Goal: Information Seeking & Learning: Learn about a topic

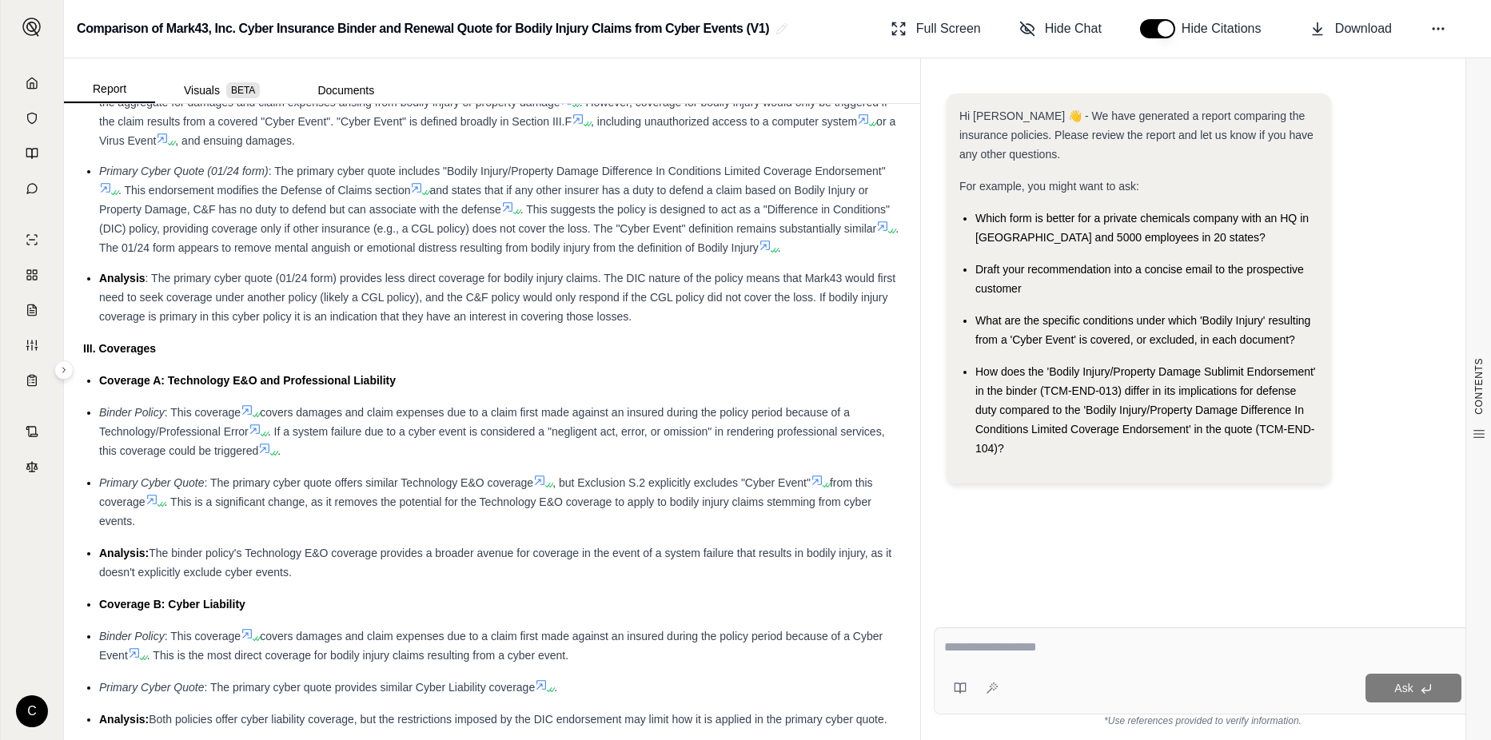
scroll to position [1359, 0]
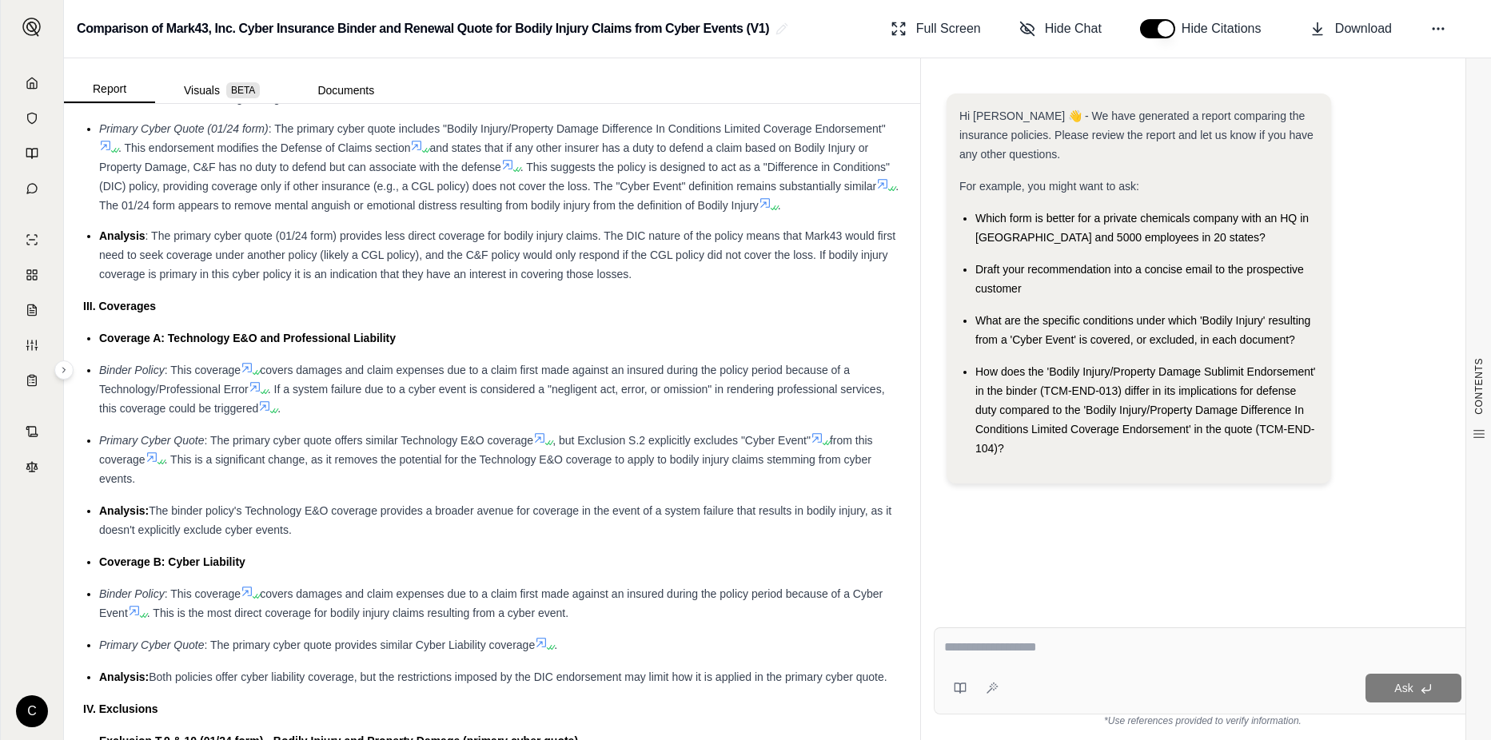
click at [832, 448] on icon at bounding box center [829, 443] width 10 height 10
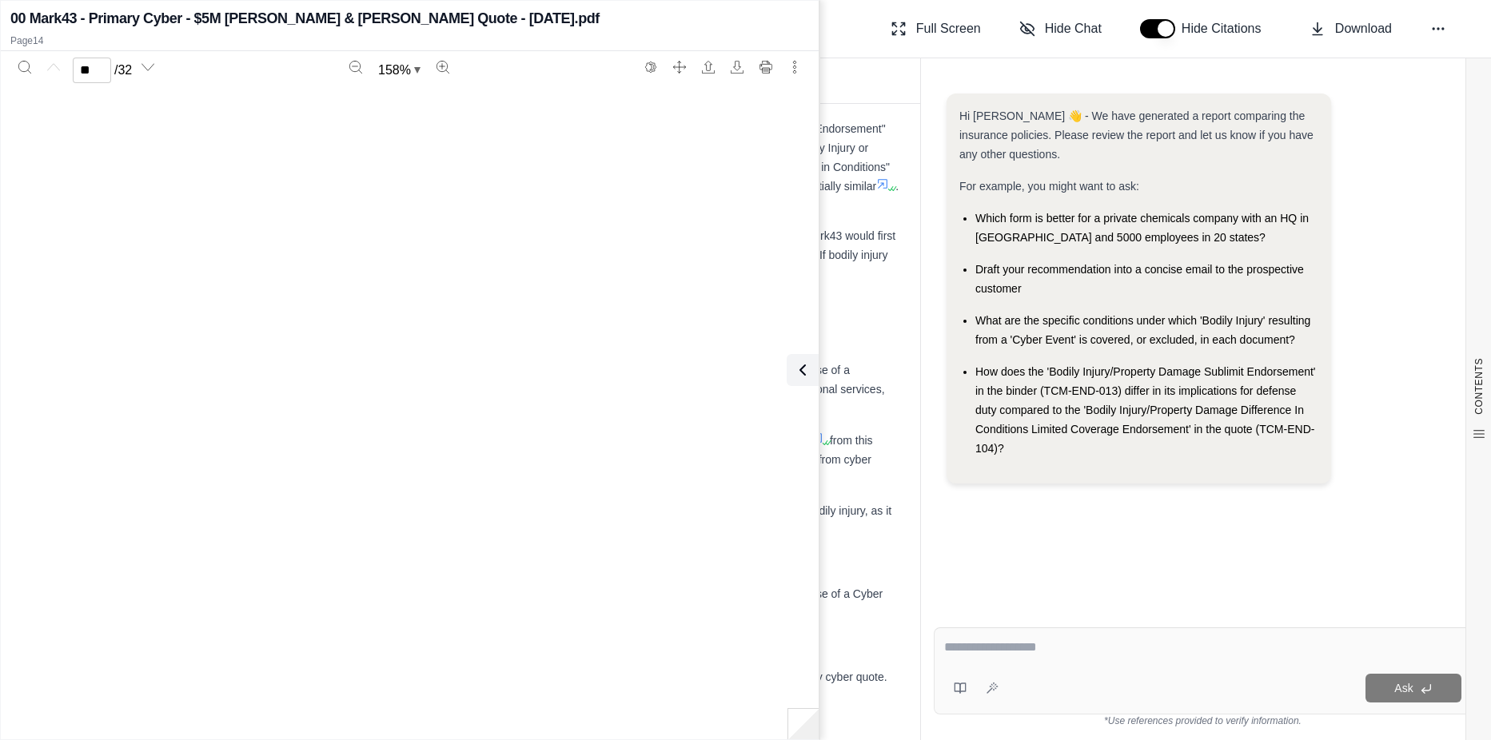
type input "**"
click at [868, 418] on div "Binder Policy : This coverage covers damages and claim expenses due to a claim …" at bounding box center [500, 390] width 802 height 58
click at [801, 367] on icon at bounding box center [799, 370] width 5 height 10
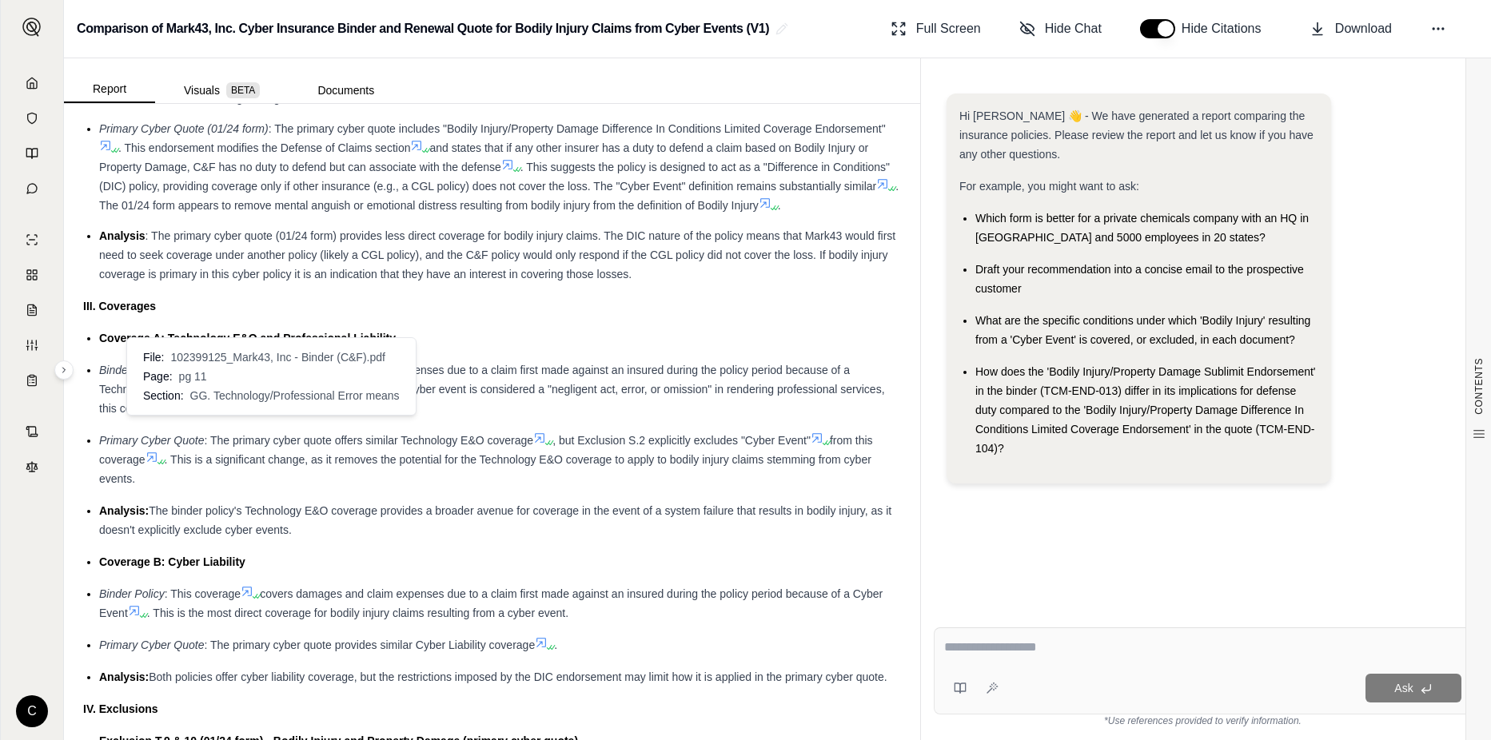
click at [272, 416] on icon at bounding box center [273, 411] width 10 height 10
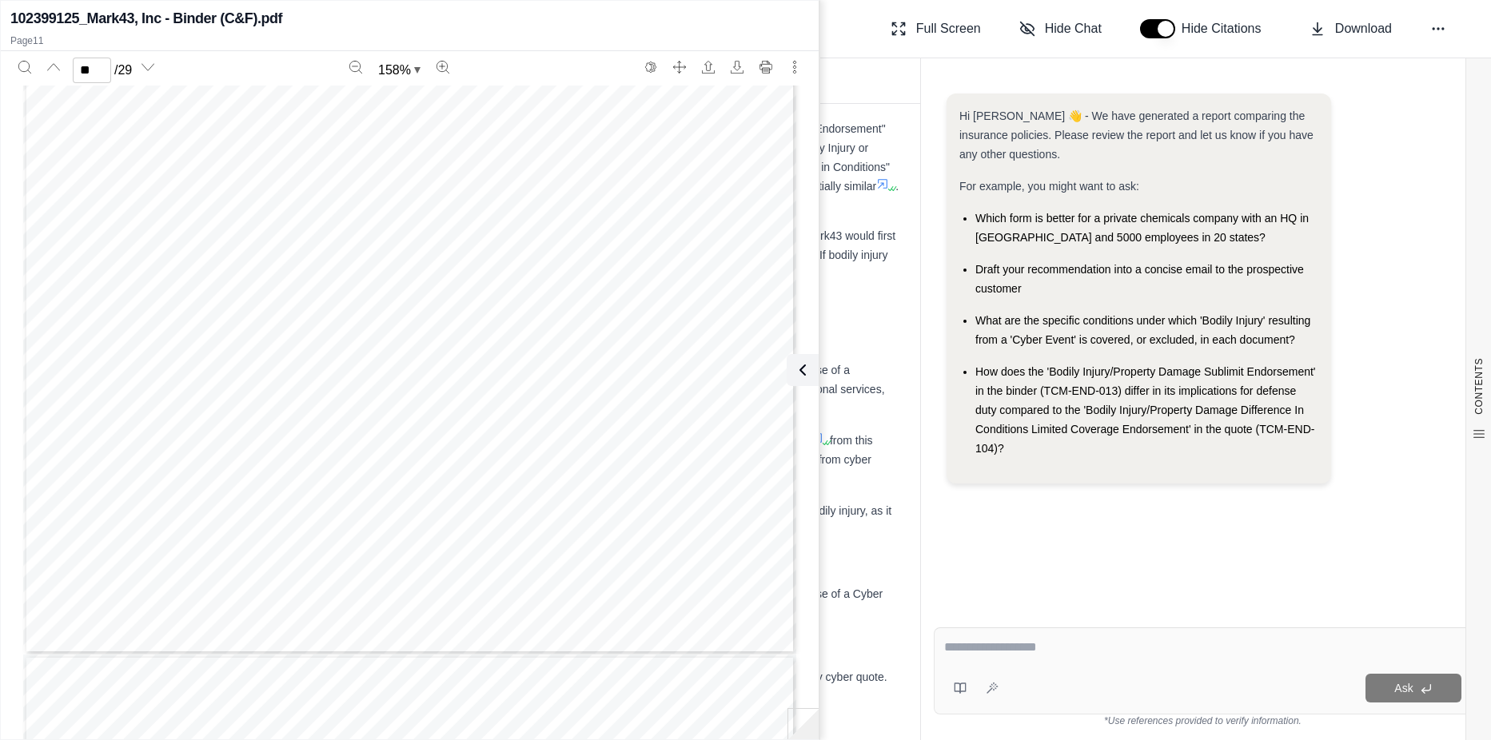
scroll to position [11447, 0]
type input "**"
click at [804, 373] on icon at bounding box center [802, 370] width 19 height 19
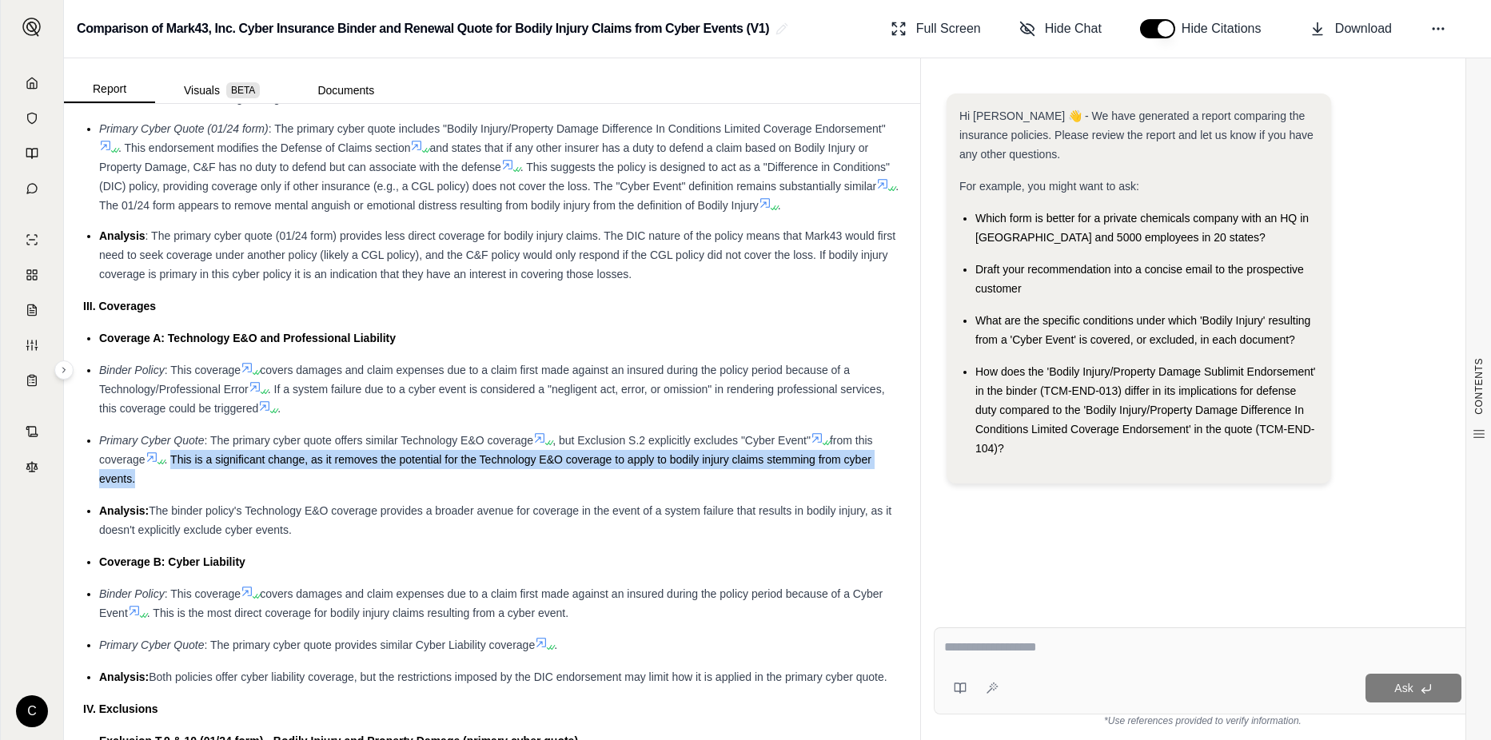
drag, startPoint x: 174, startPoint y: 480, endPoint x: 186, endPoint y: 493, distance: 17.0
click at [186, 489] on div "Primary Cyber Quote : The primary cyber quote offers similar Technology E&O cov…" at bounding box center [500, 460] width 802 height 58
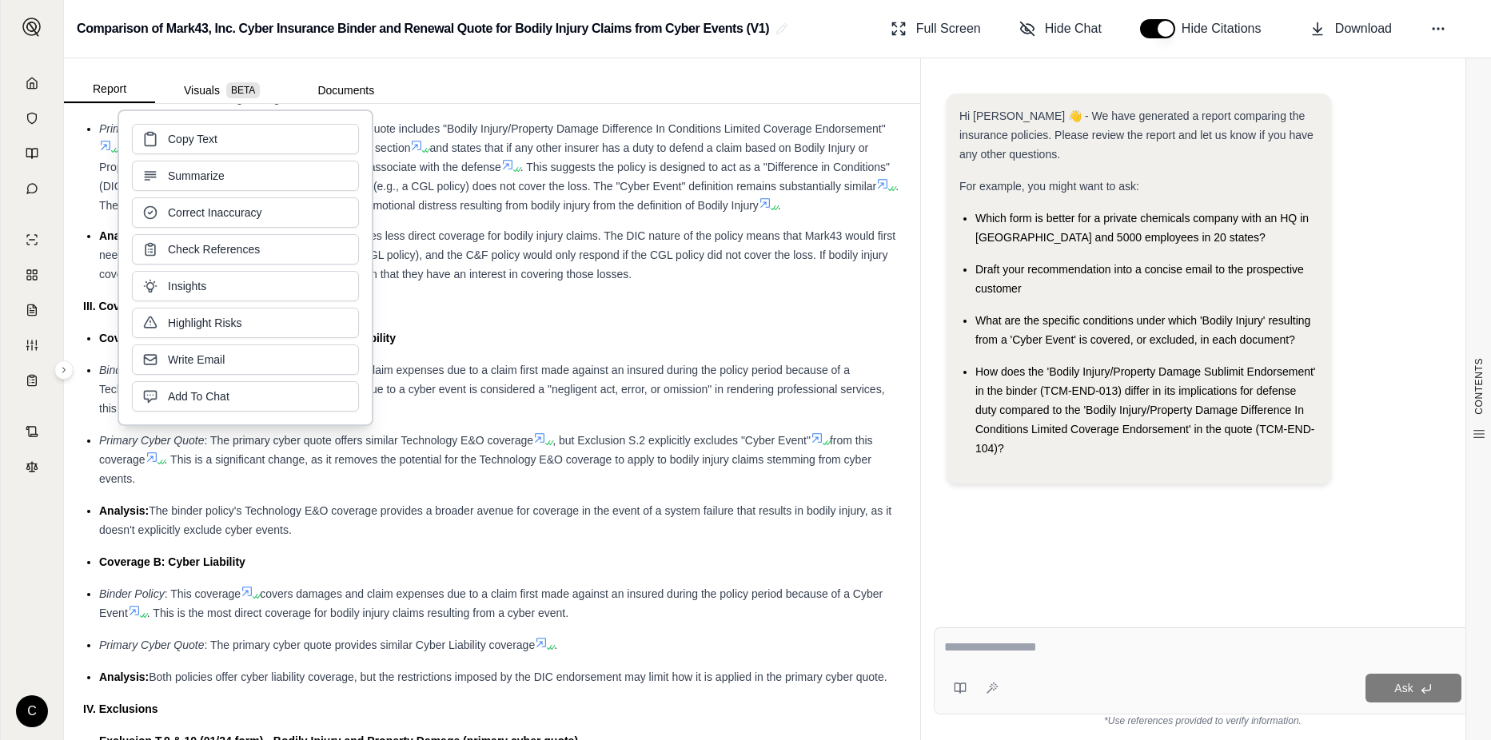
click at [422, 378] on ul "Coverage A: Technology E&O and Professional Liability Binder Policy : This cove…" at bounding box center [492, 508] width 818 height 358
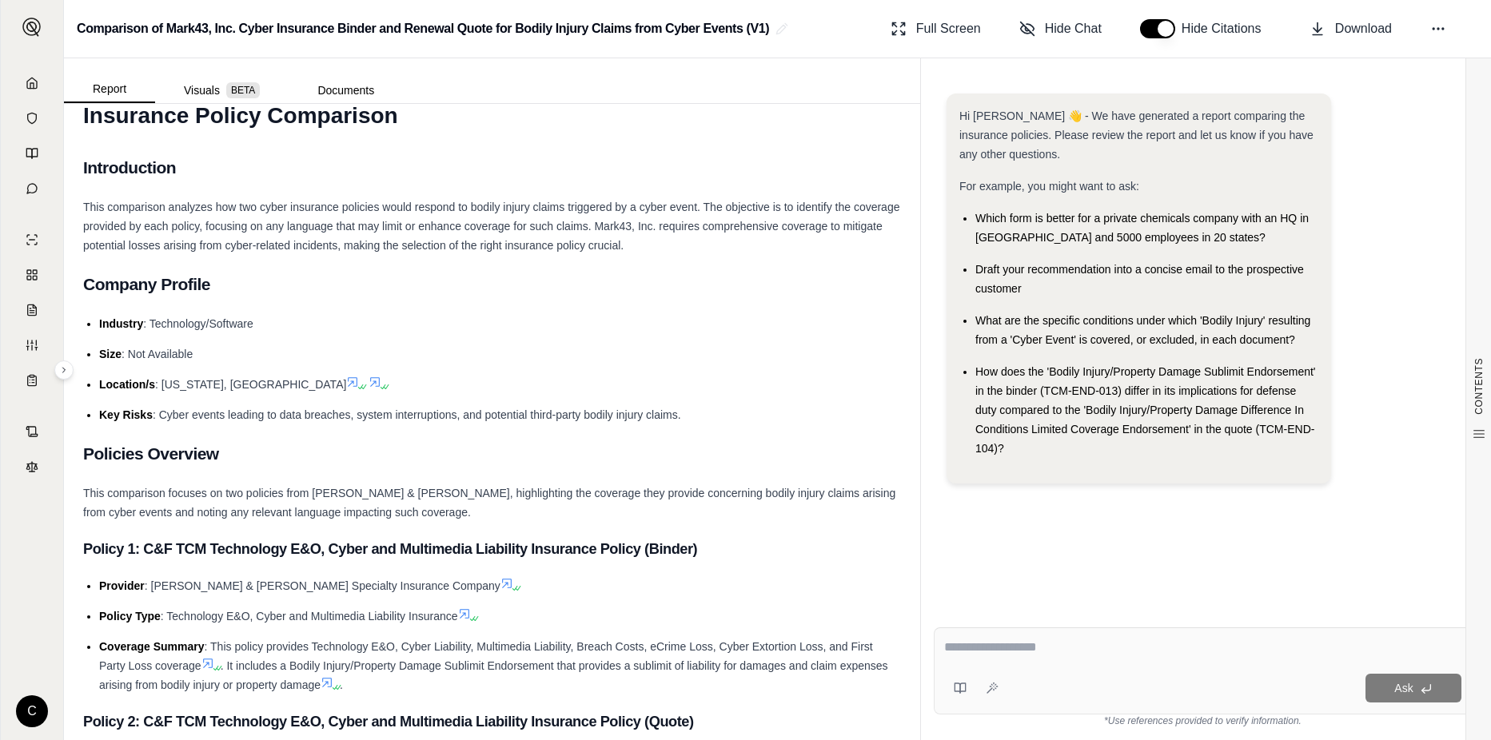
scroll to position [0, 0]
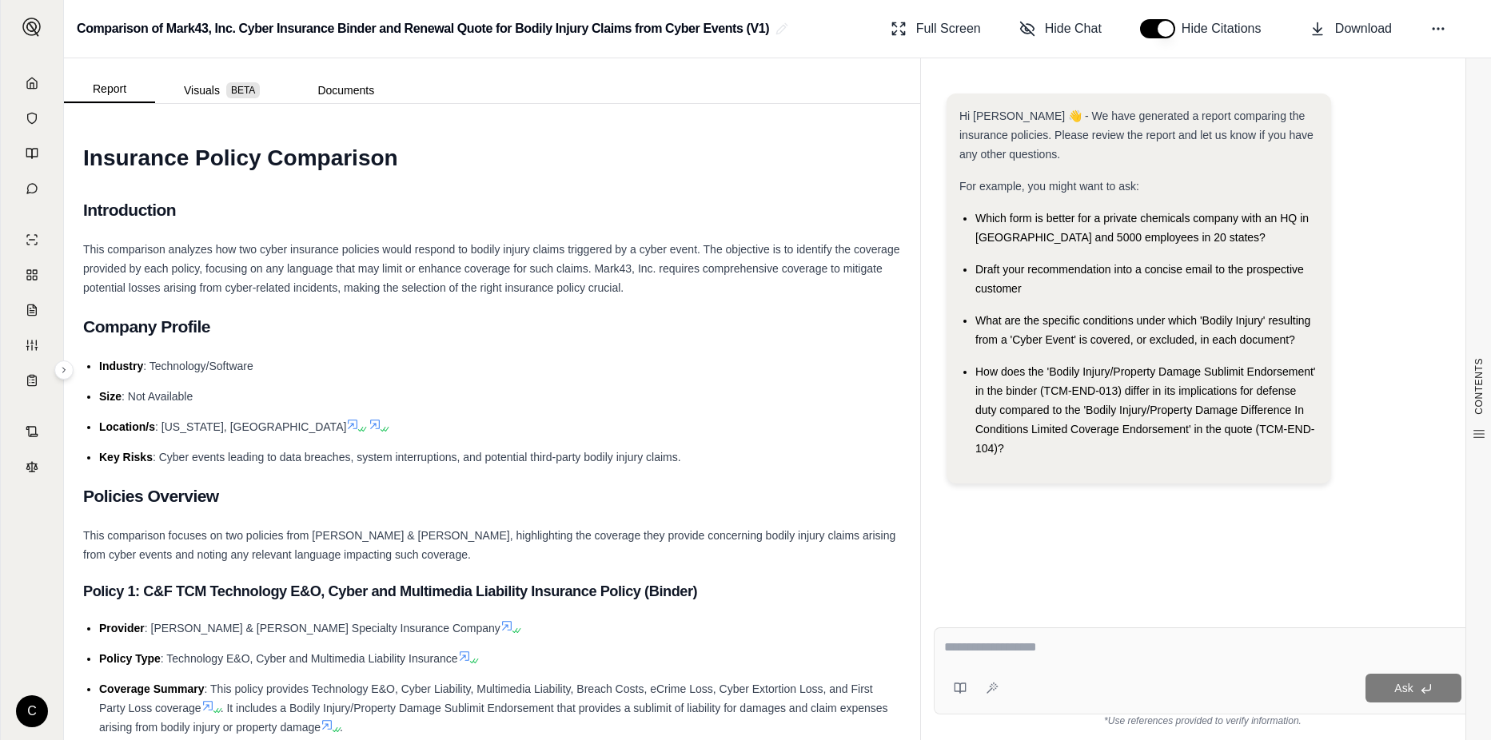
click at [1011, 661] on div at bounding box center [1202, 650] width 517 height 25
click at [1002, 675] on div at bounding box center [974, 689] width 61 height 32
click at [994, 652] on textarea at bounding box center [1202, 647] width 517 height 19
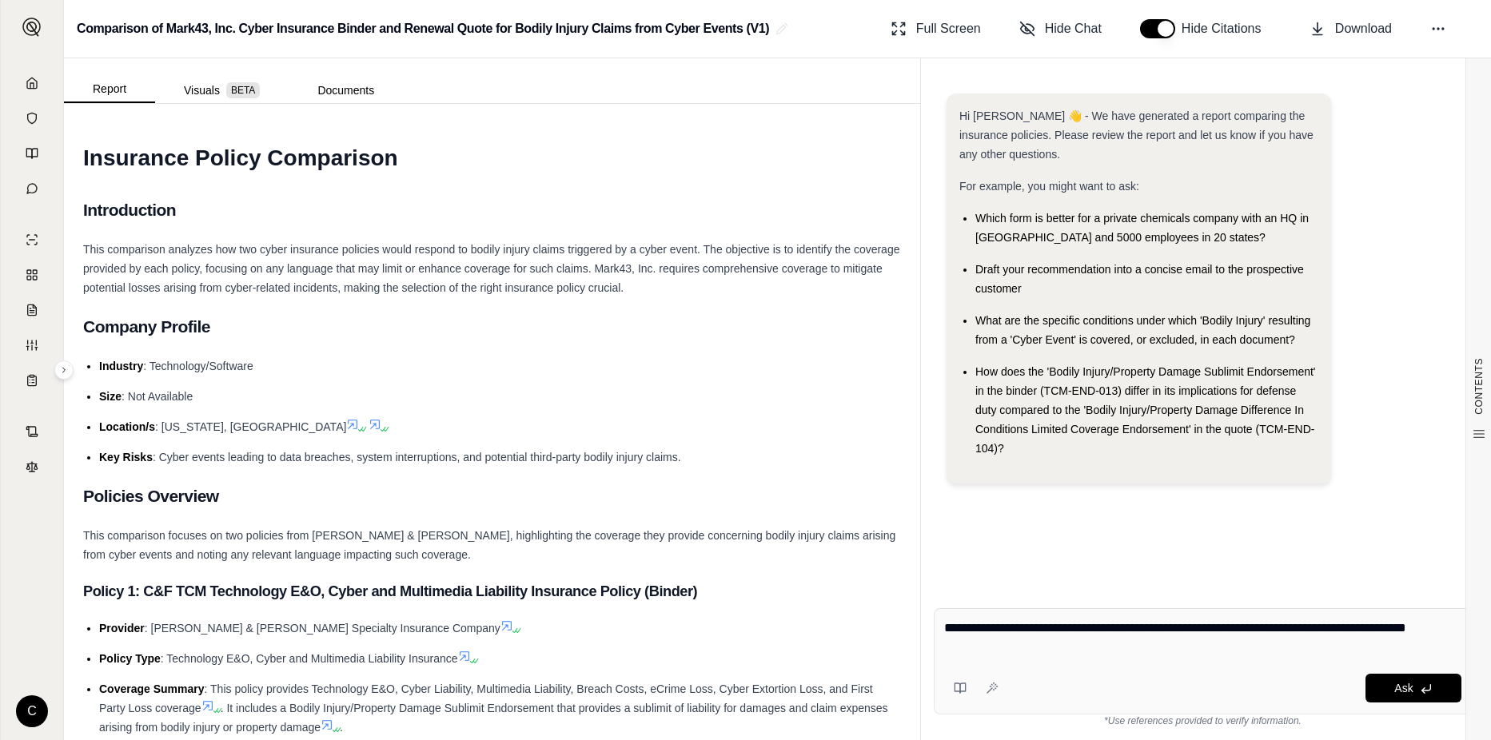
type textarea "**********"
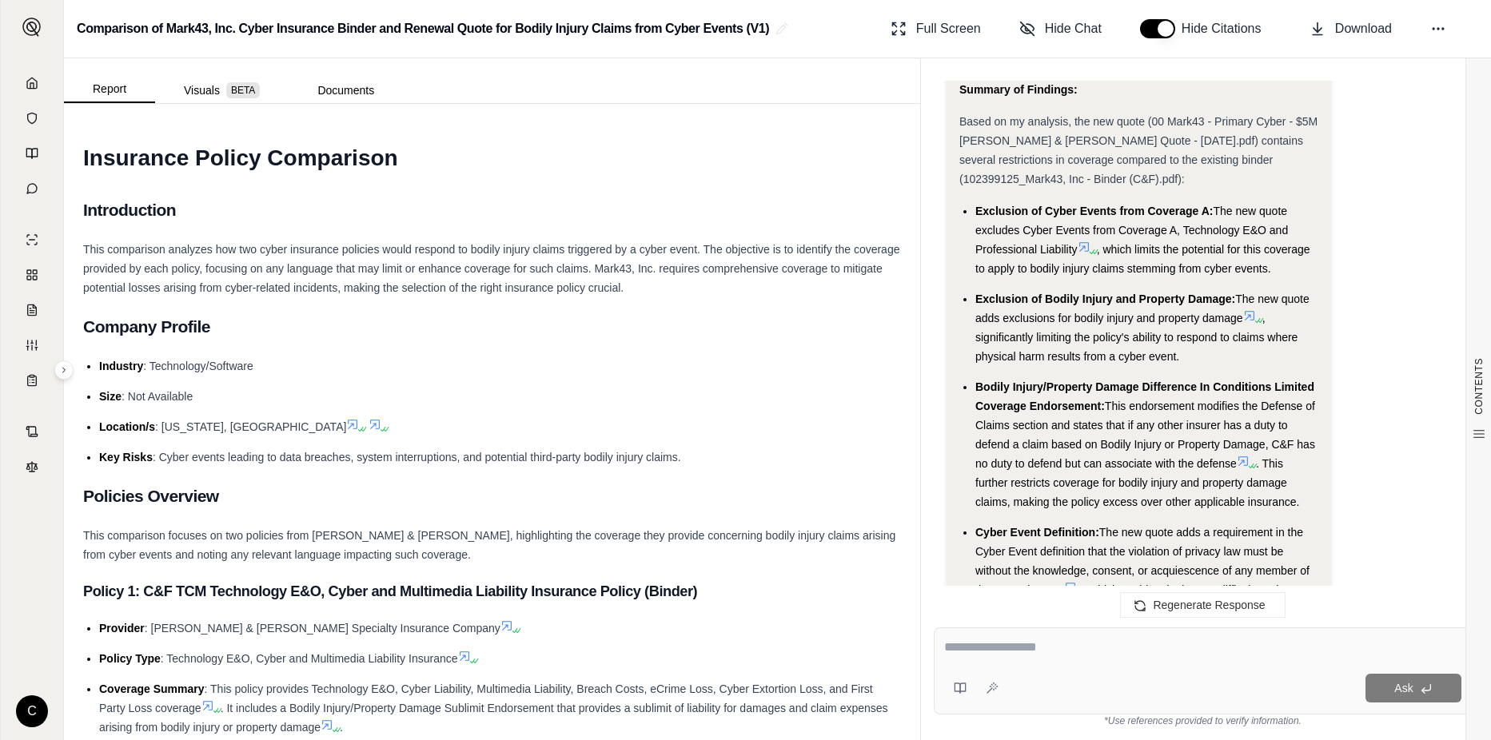
scroll to position [6457, 0]
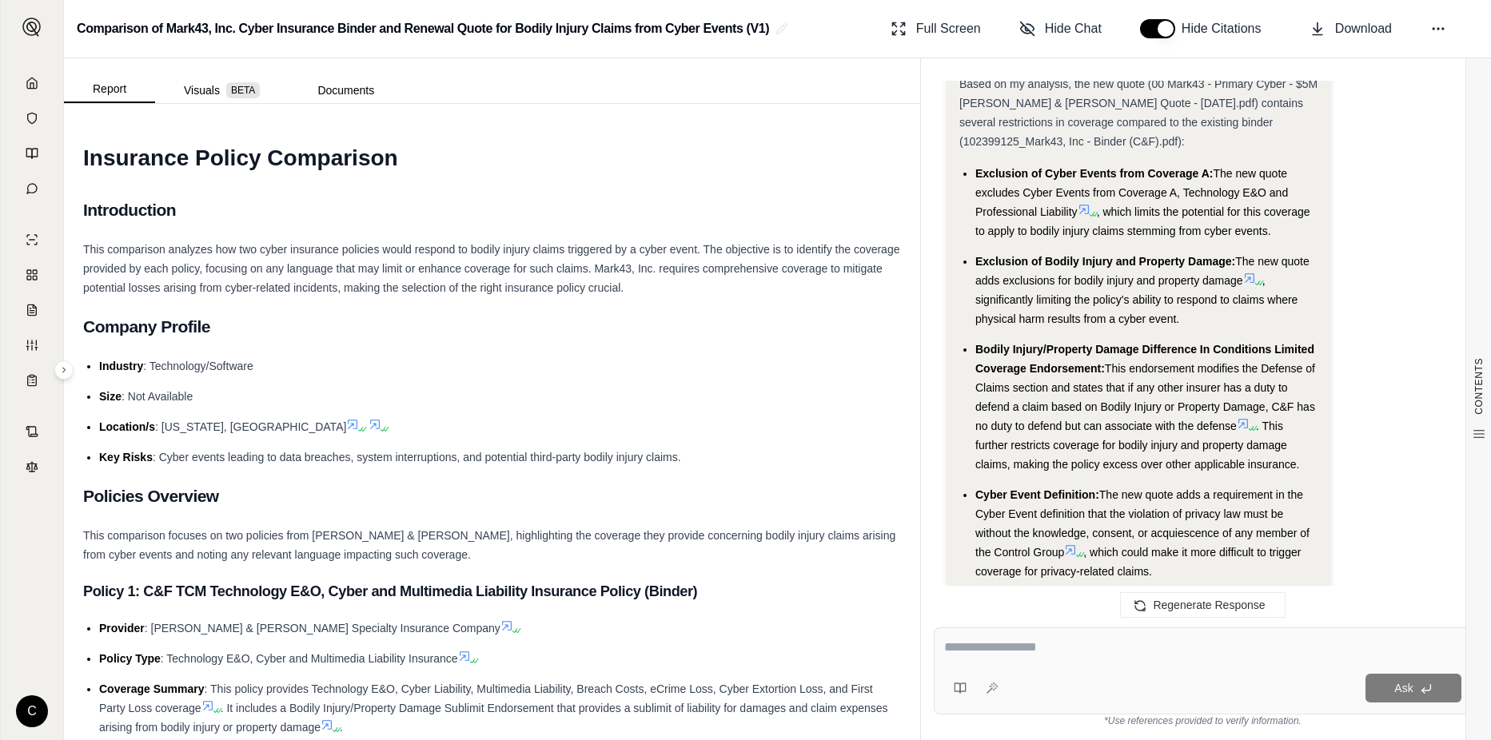
click at [1085, 550] on icon at bounding box center [1082, 555] width 10 height 10
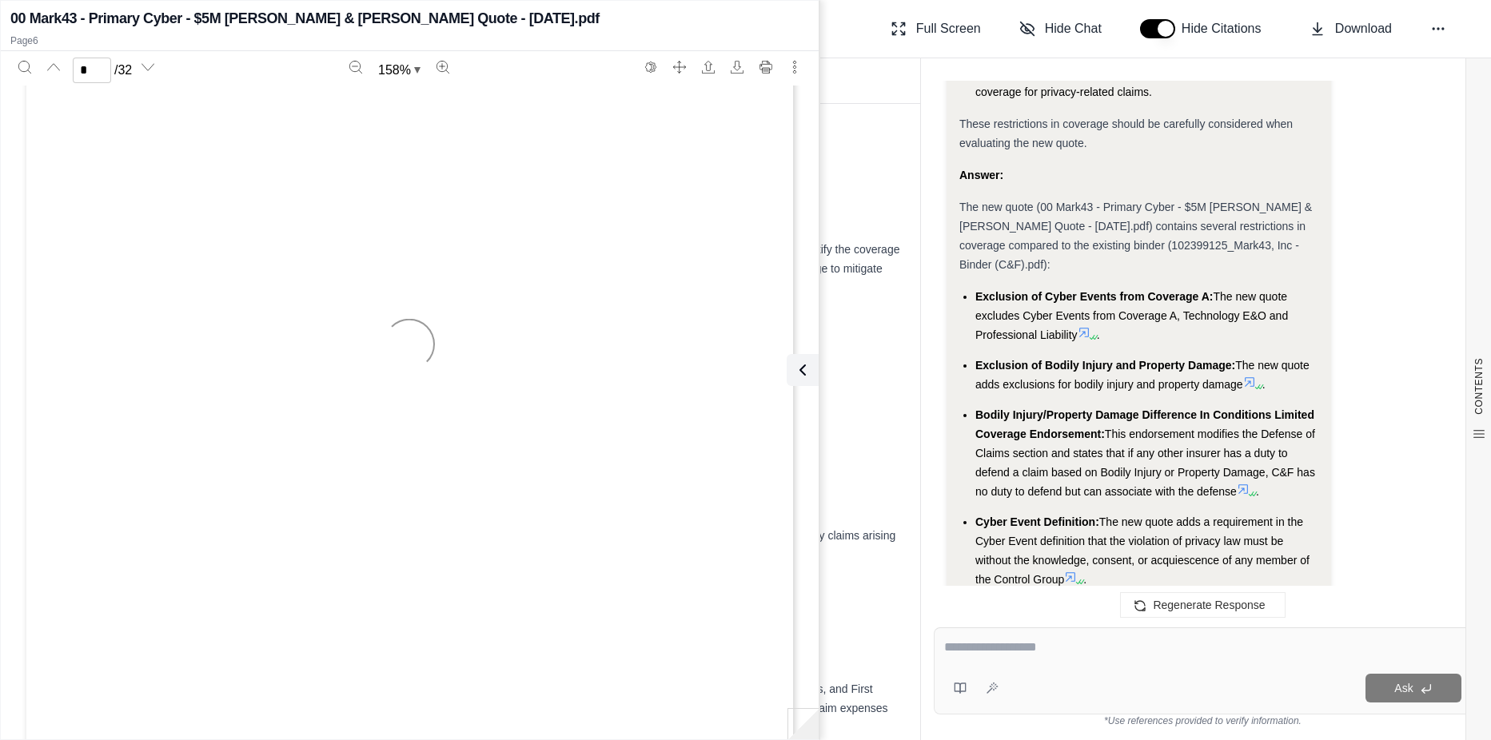
type input "*"
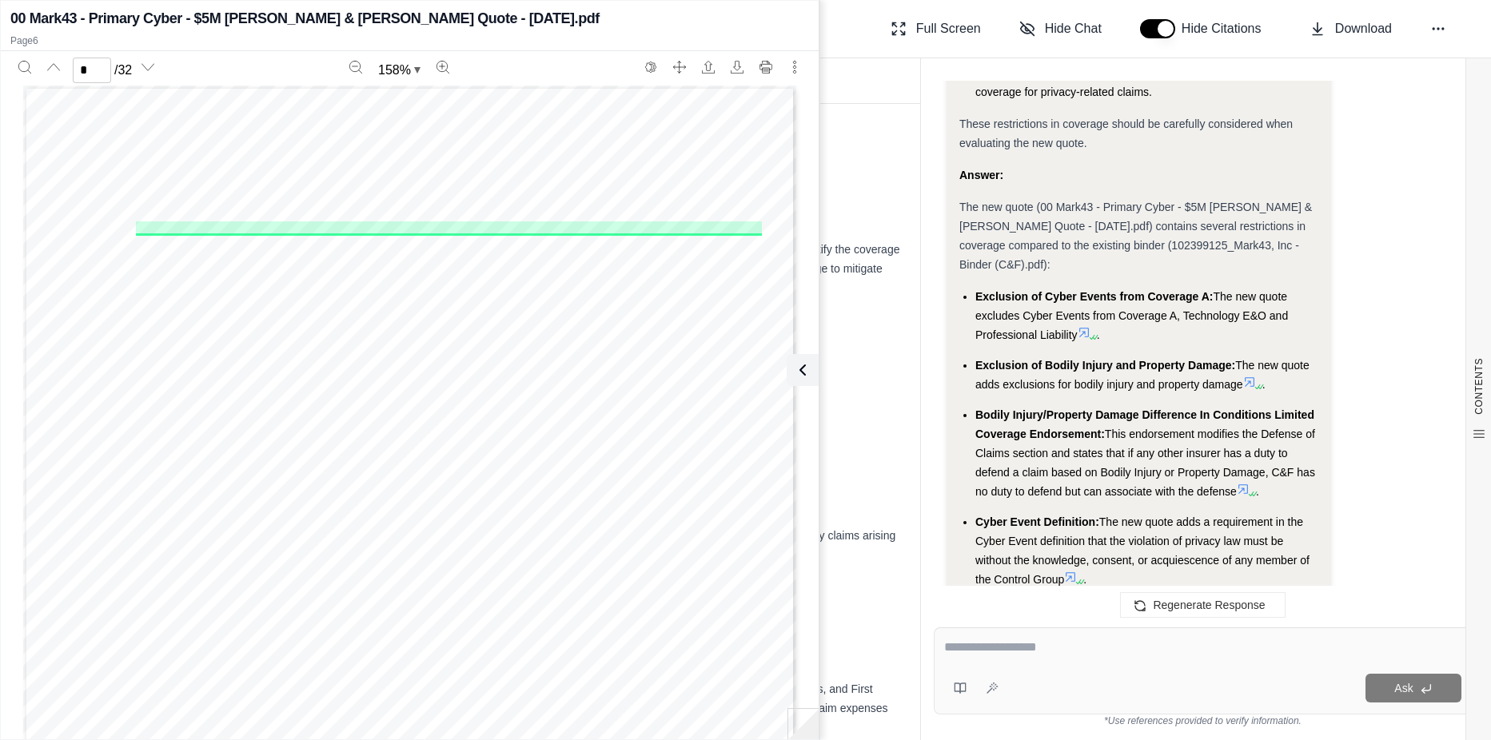
click at [1025, 646] on textarea at bounding box center [1202, 647] width 517 height 19
type textarea "**********"
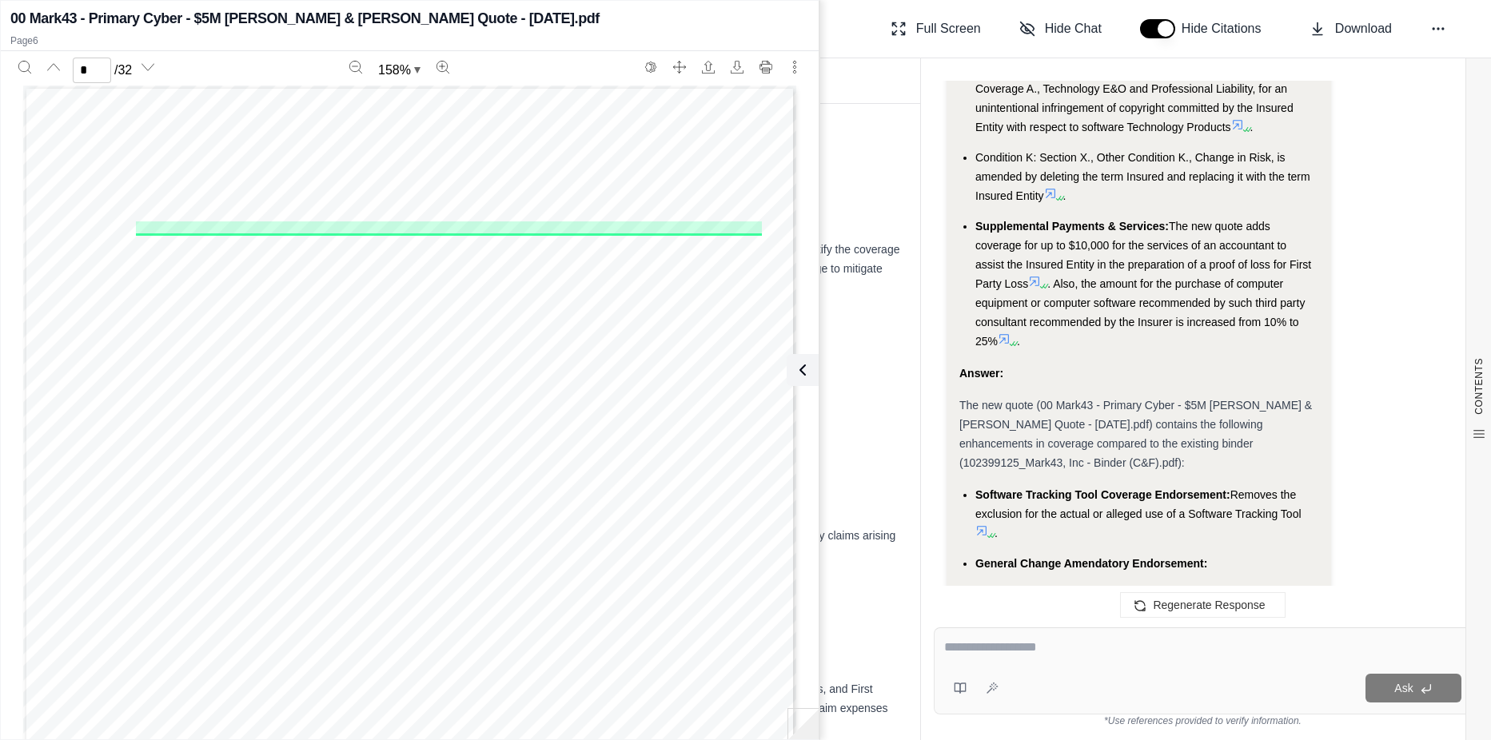
scroll to position [13564, 0]
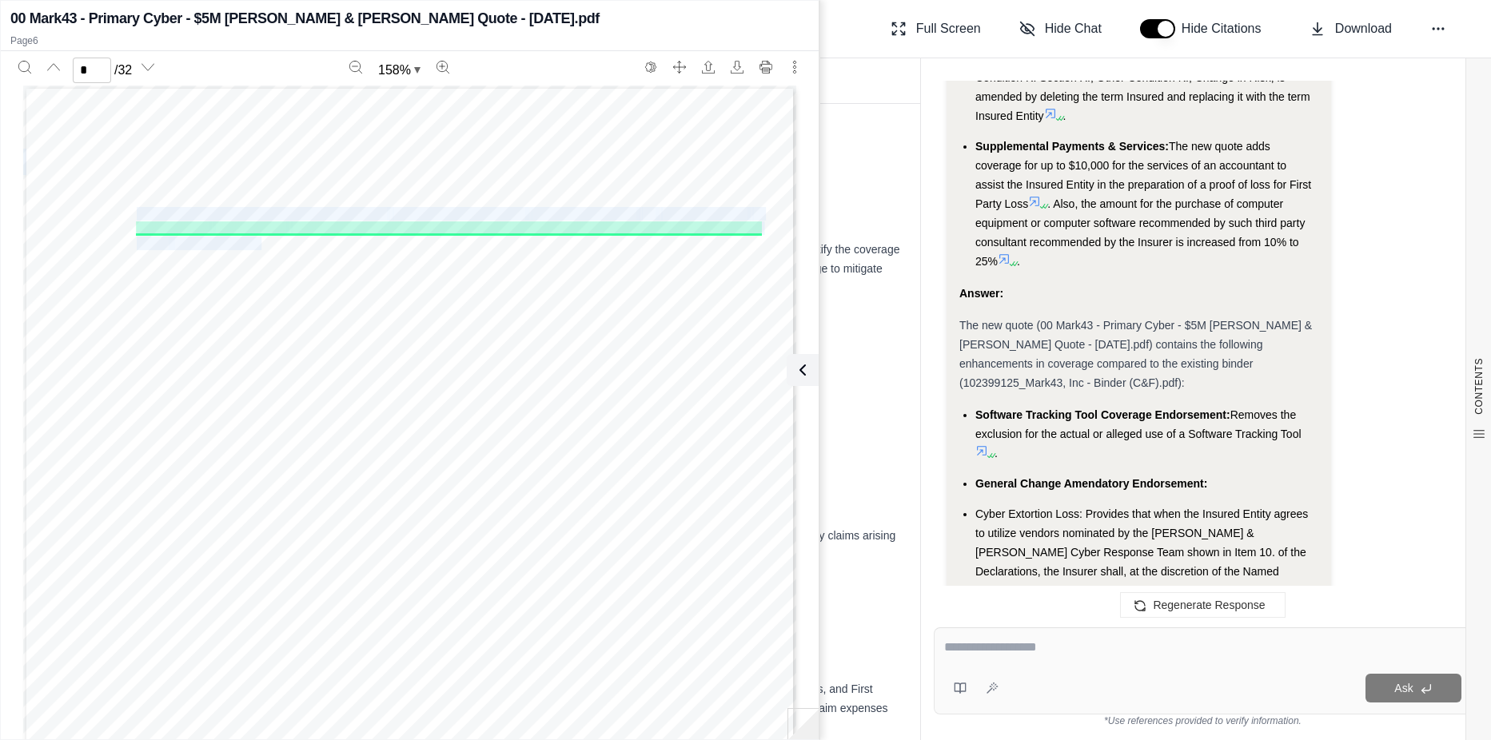
drag, startPoint x: 132, startPoint y: 209, endPoint x: 253, endPoint y: 239, distance: 124.5
click at [253, 239] on div "TCM - POL - 001 (01/24) Page 6 of 32 H. Cyber Event means: 1. a theft, loss or …" at bounding box center [409, 586] width 773 height 1000
copy div "the storage, collection, use or disclosure of Protected Information by or on be…"
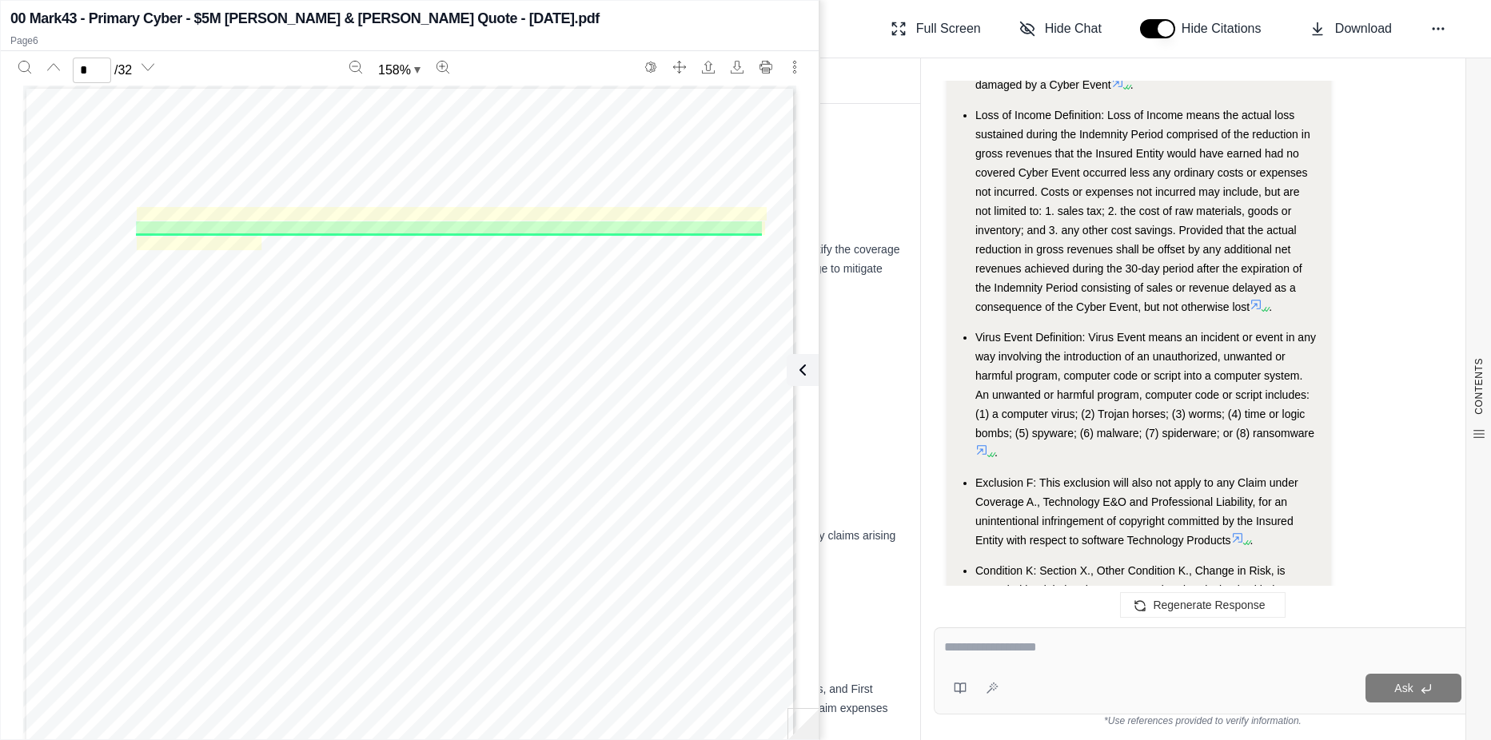
scroll to position [14604, 0]
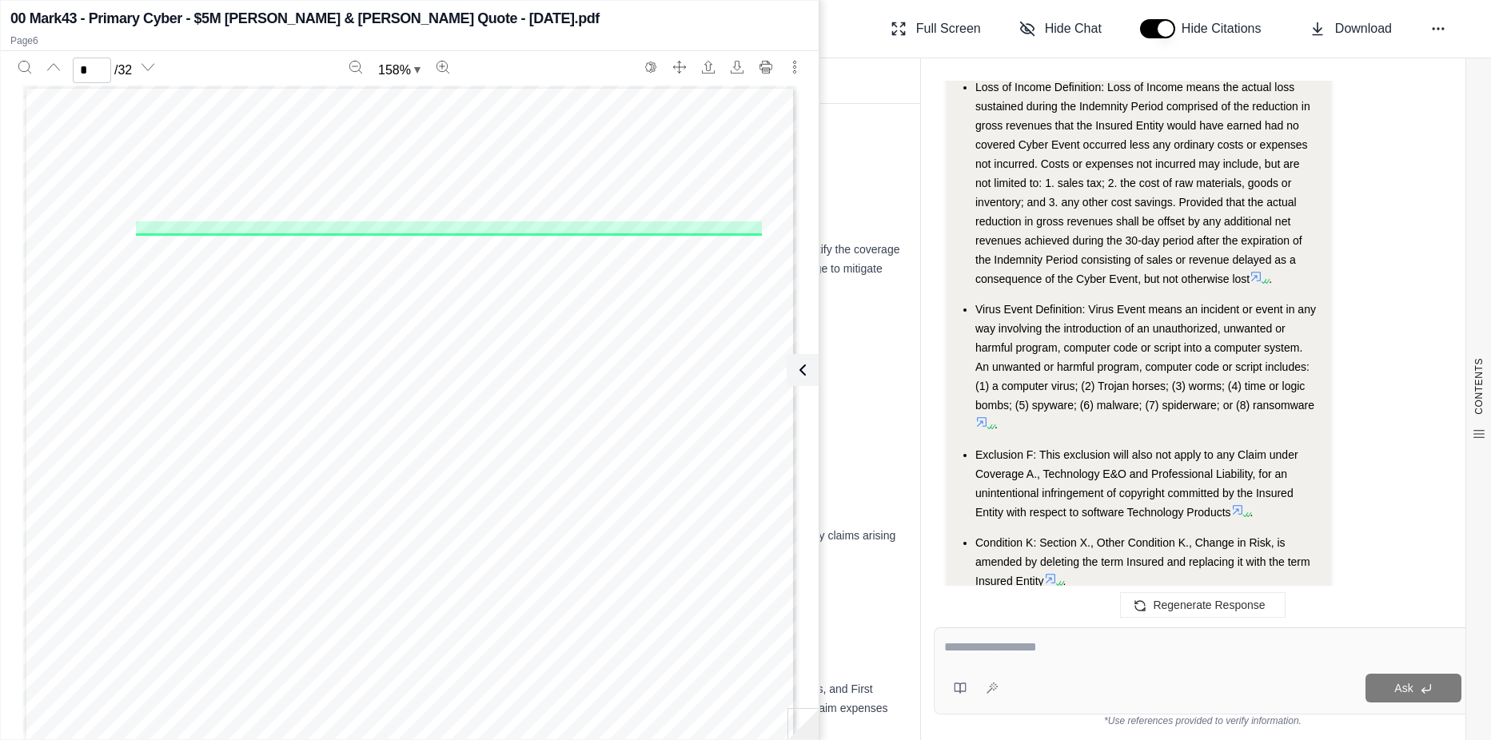
drag, startPoint x: 1084, startPoint y: 441, endPoint x: 995, endPoint y: 492, distance: 103.2
click at [995, 663] on span ". Also, the amount for the purchase of computer equipment or computer software …" at bounding box center [1140, 698] width 329 height 70
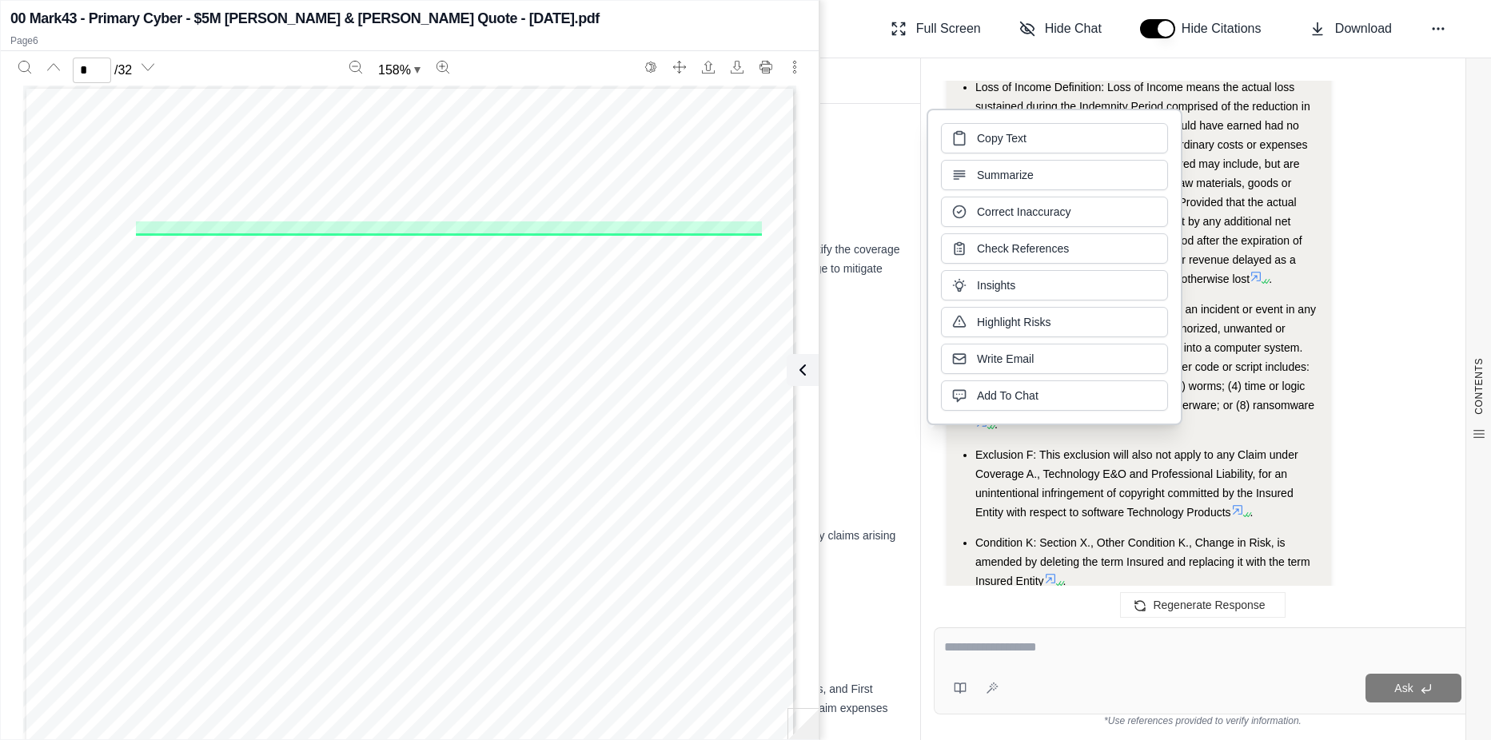
copy span "the amount for the purchase of computer equipment or computer software recommen…"
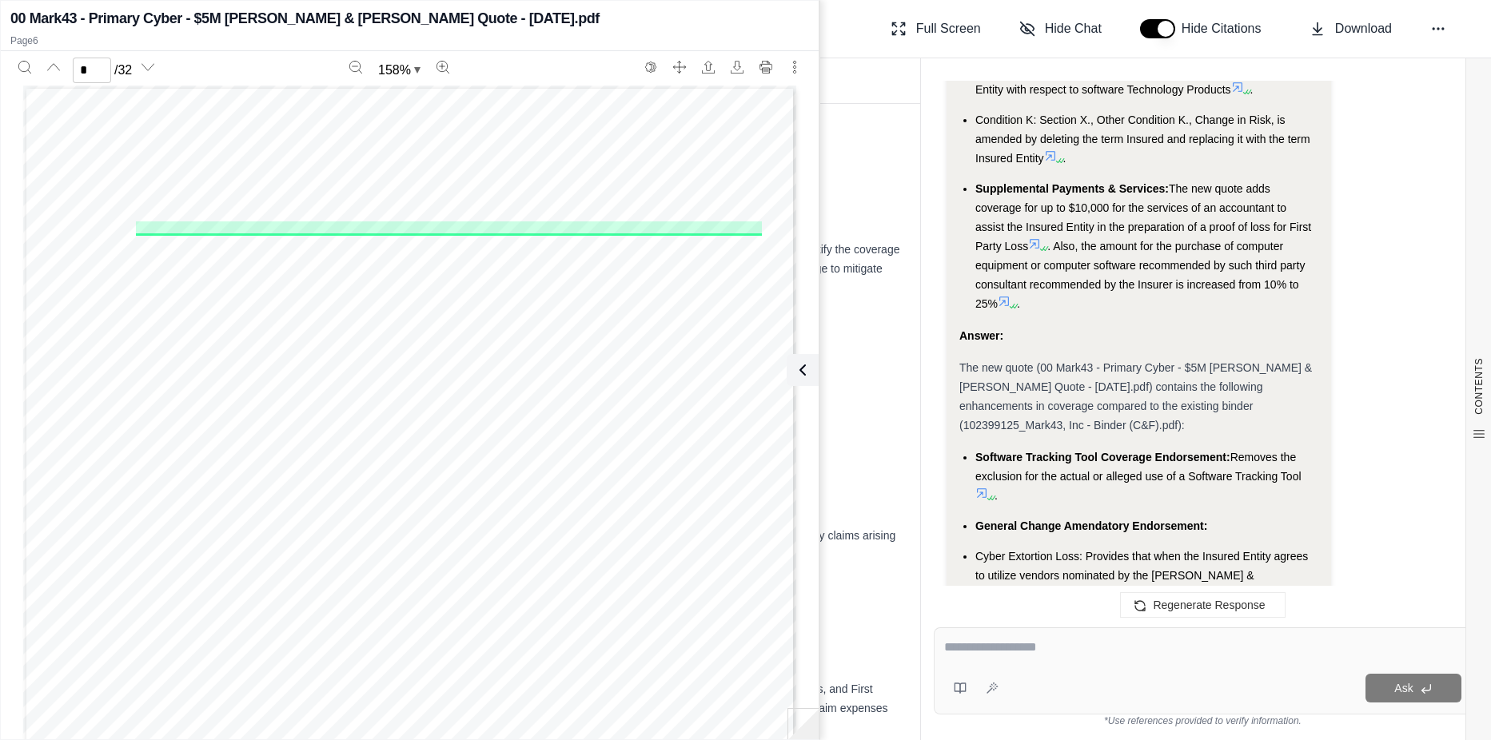
scroll to position [13484, 0]
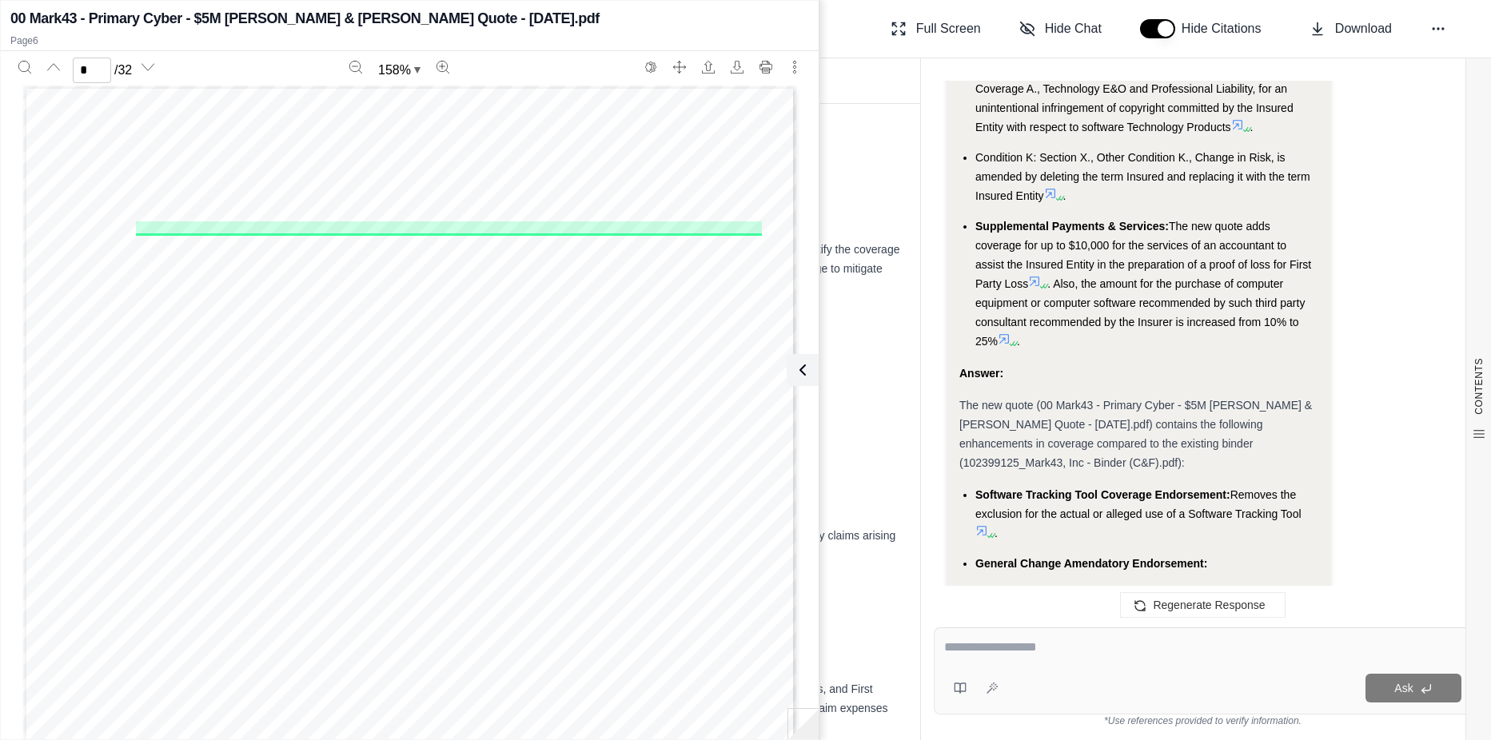
drag, startPoint x: 1306, startPoint y: 301, endPoint x: 1232, endPoint y: 280, distance: 76.5
click at [1232, 485] on li "Software Tracking Tool Coverage Endorsement: Removes the exclusion for the actu…" at bounding box center [1147, 514] width 343 height 58
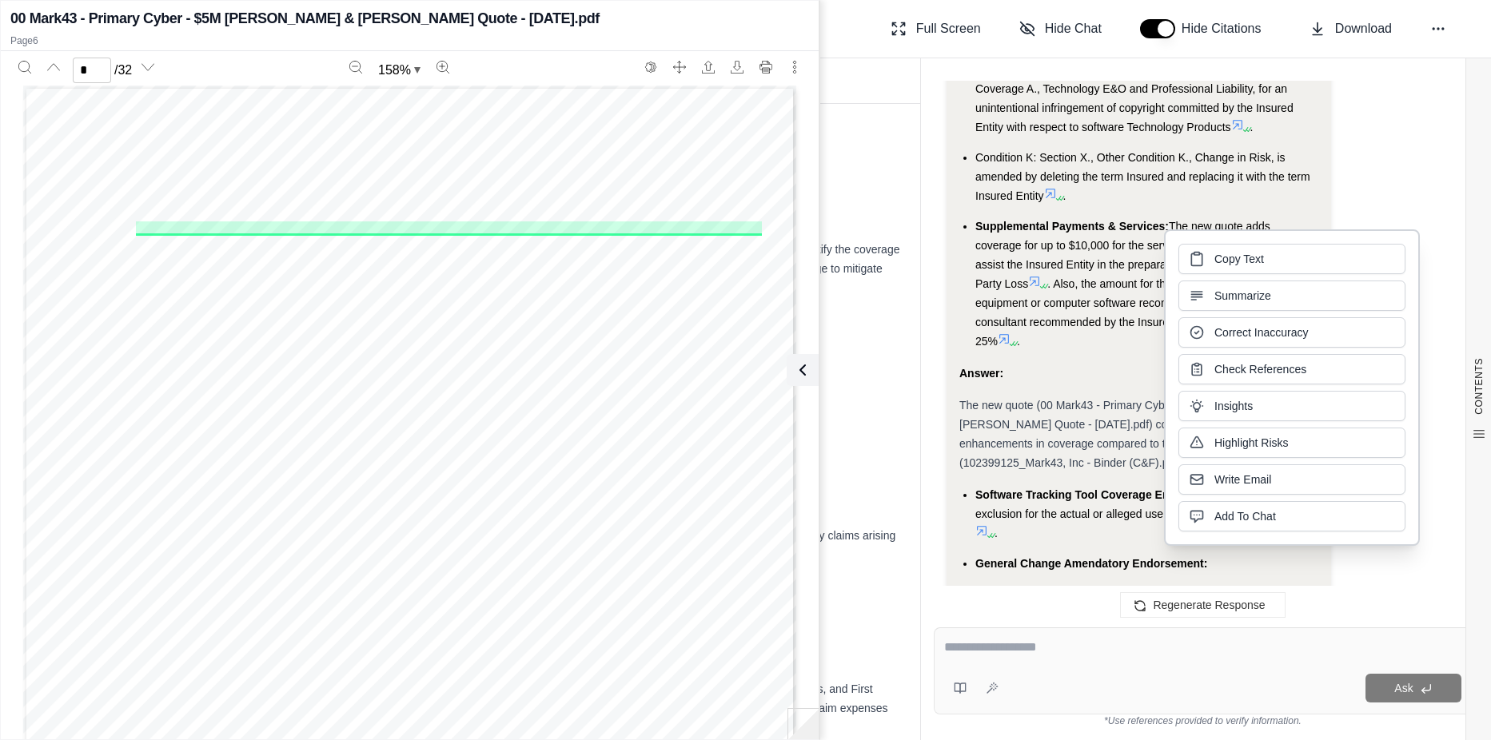
copy span "Removes the exclusion for the actual or alleged use of a Software Tracking Tool"
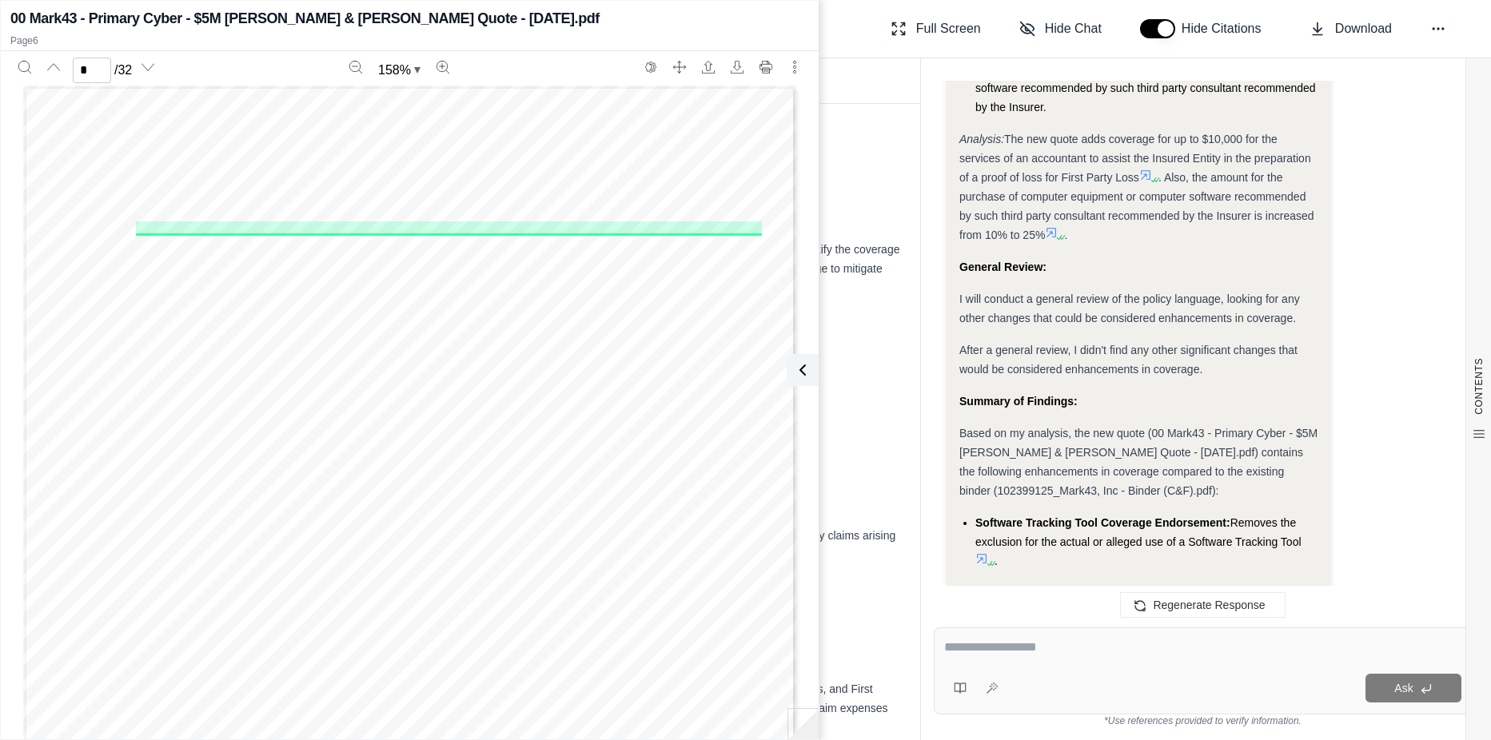
scroll to position [11965, 0]
